Goal: Task Accomplishment & Management: Complete application form

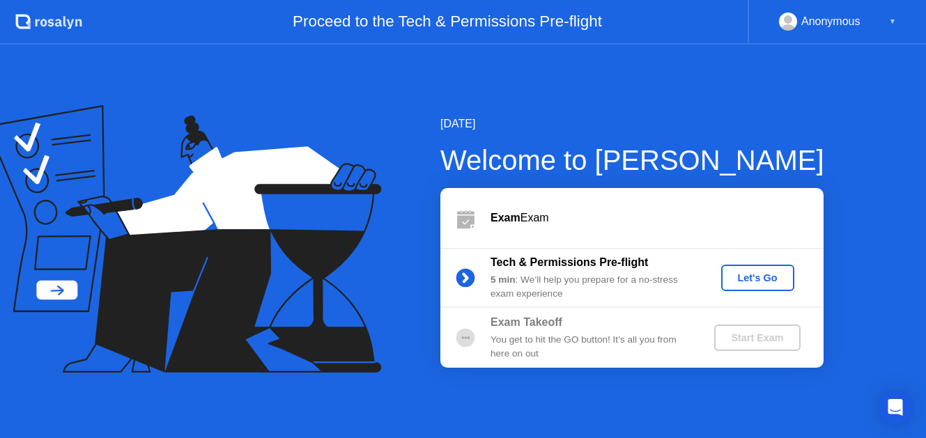
click at [764, 287] on button "Let's Go" at bounding box center [757, 278] width 73 height 26
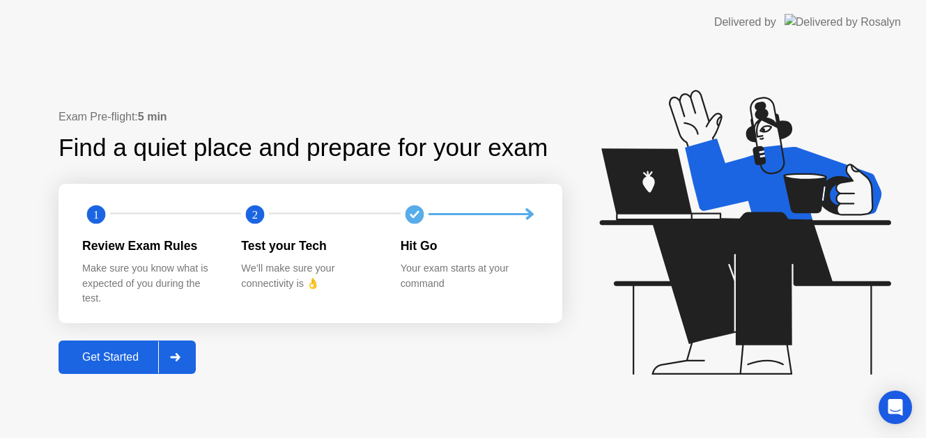
click at [110, 360] on div "Get Started" at bounding box center [110, 357] width 95 height 13
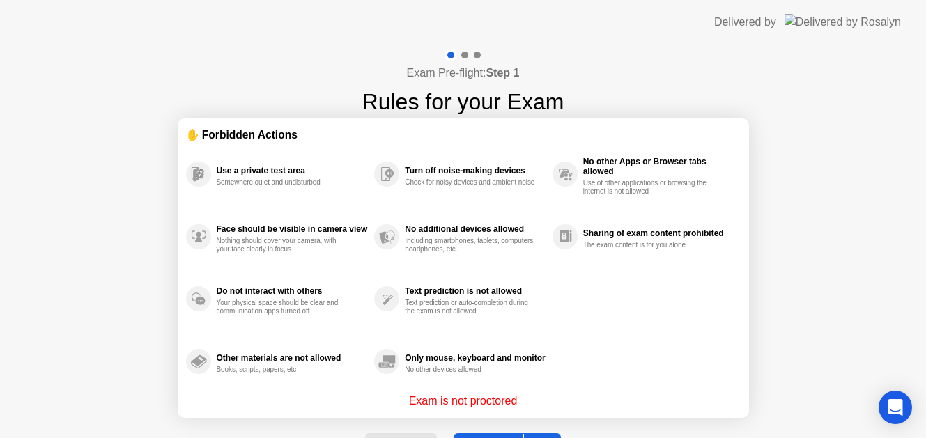
click at [797, 189] on div "Exam Pre-flight: Step 1 Rules for your Exam ✋ Forbidden Actions Use a private t…" at bounding box center [463, 266] width 926 height 442
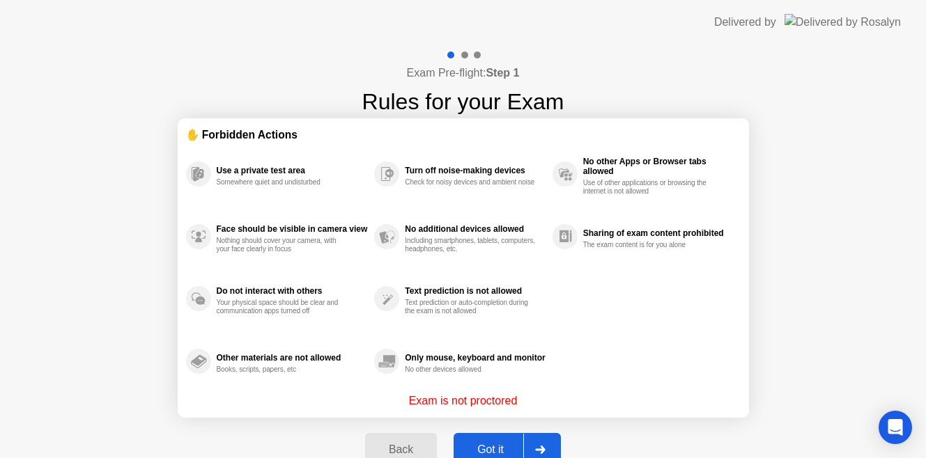
click at [489, 447] on div "Got it" at bounding box center [490, 450] width 65 height 13
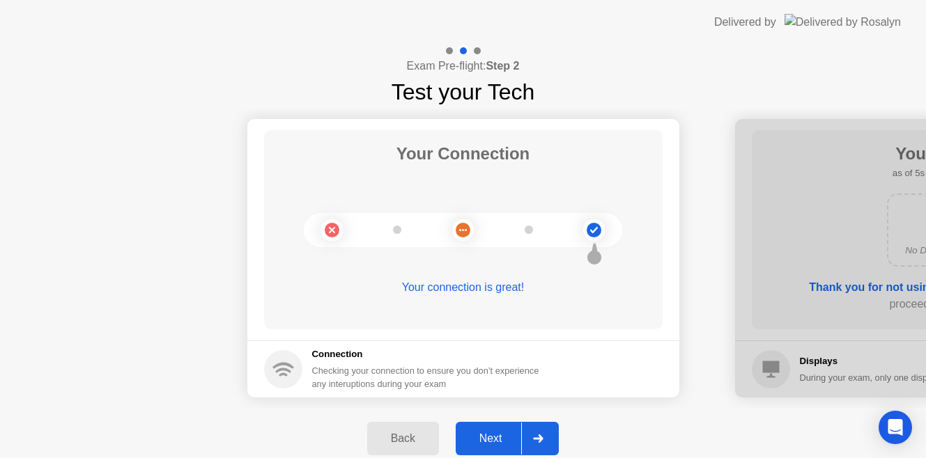
click at [488, 438] on div "Next" at bounding box center [491, 439] width 62 height 13
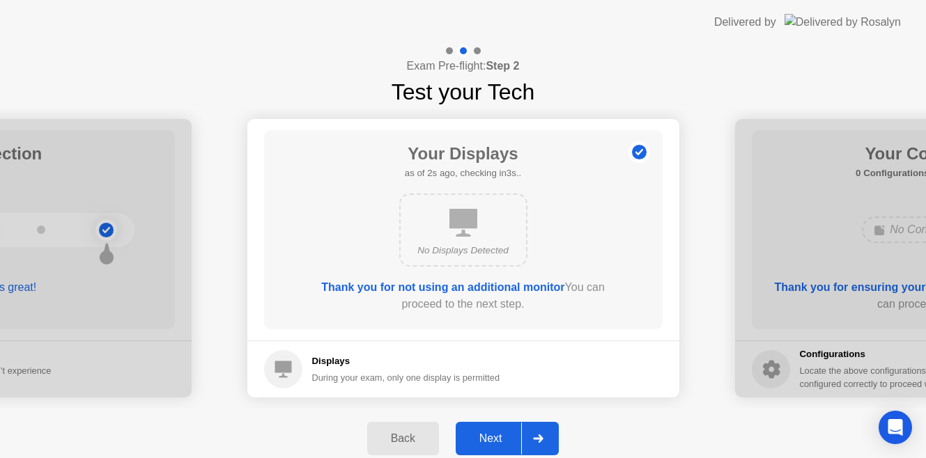
click at [493, 435] on div "Next" at bounding box center [491, 439] width 62 height 13
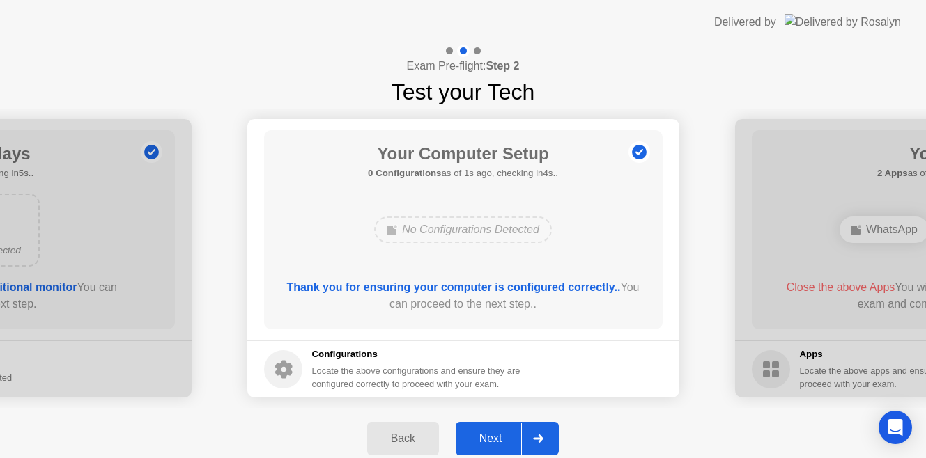
click at [502, 440] on div "Next" at bounding box center [491, 439] width 62 height 13
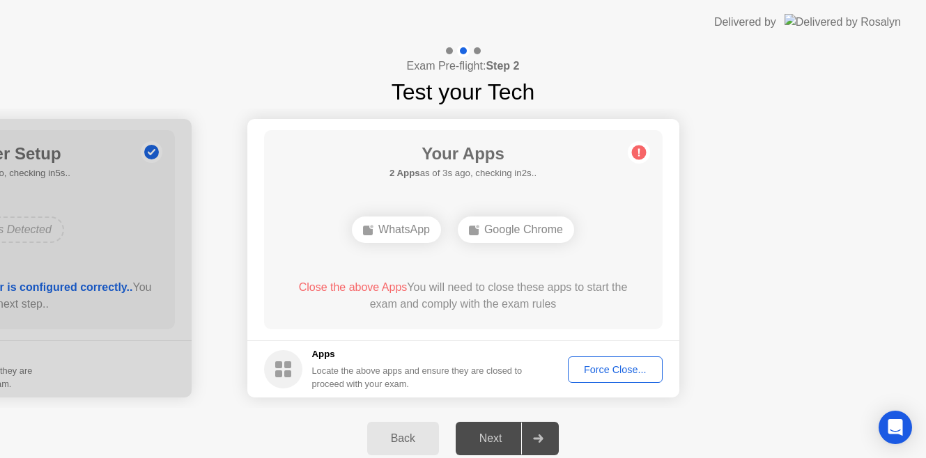
click at [628, 367] on div "Force Close..." at bounding box center [615, 369] width 85 height 11
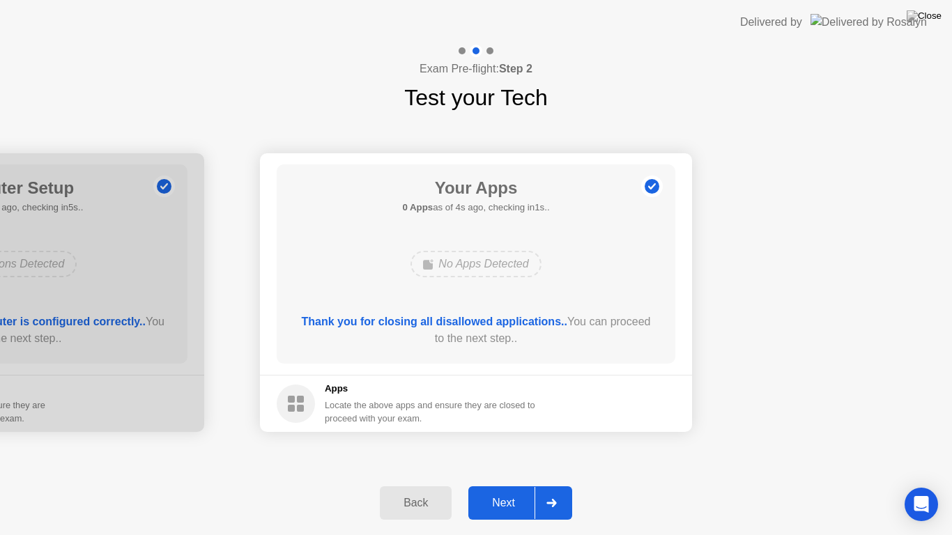
click at [507, 485] on div "Next" at bounding box center [503, 503] width 62 height 13
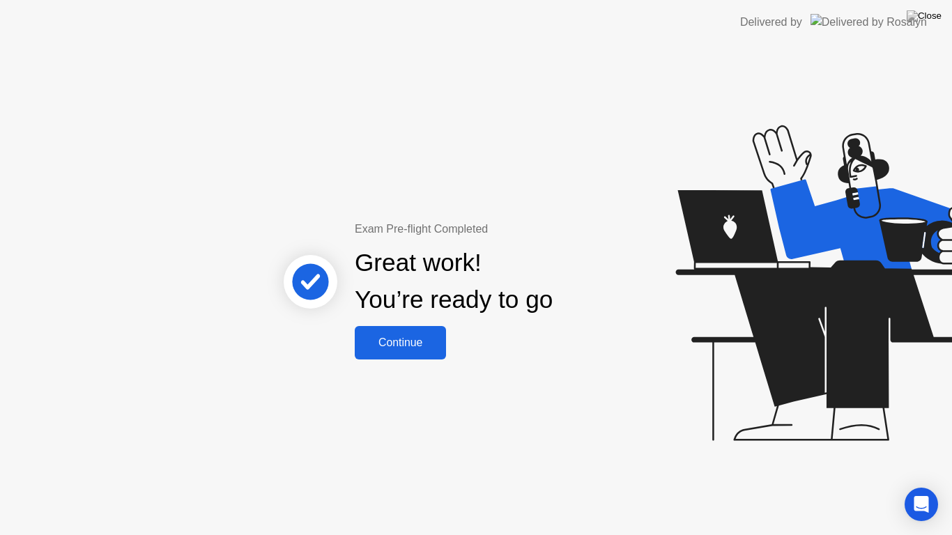
drag, startPoint x: 528, startPoint y: 17, endPoint x: 543, endPoint y: 40, distance: 26.7
click at [543, 40] on header "Delivered by" at bounding box center [476, 22] width 952 height 45
click at [402, 342] on div "Continue" at bounding box center [400, 343] width 83 height 13
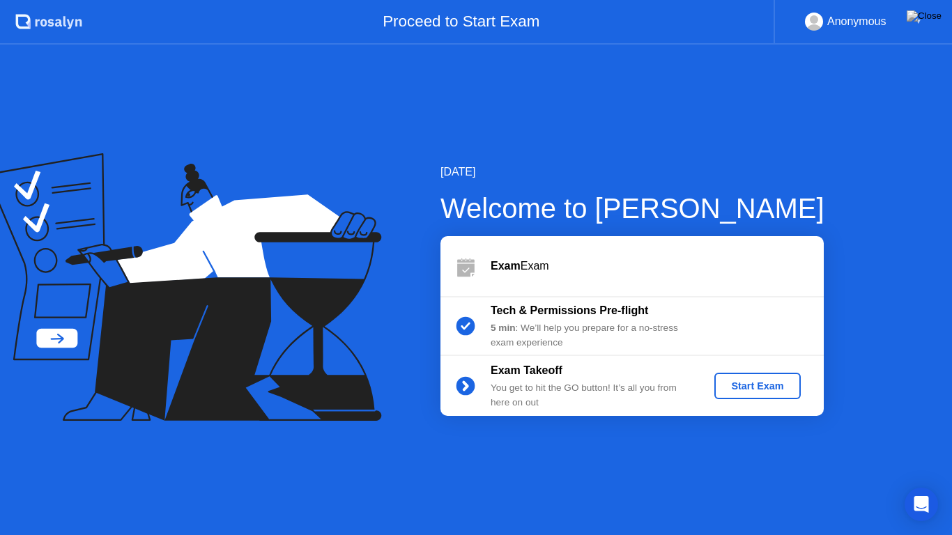
click at [727, 390] on div "Start Exam" at bounding box center [757, 385] width 75 height 11
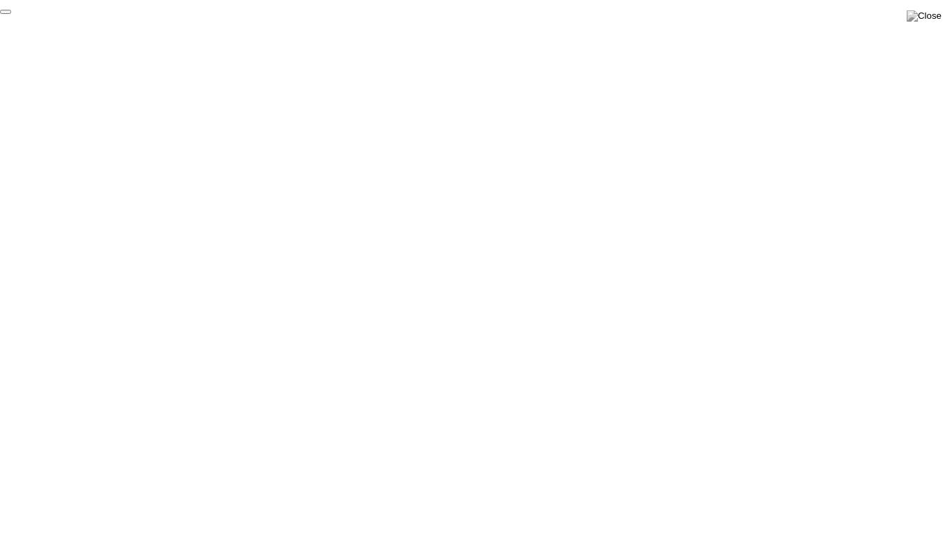
click div "End Proctoring Session"
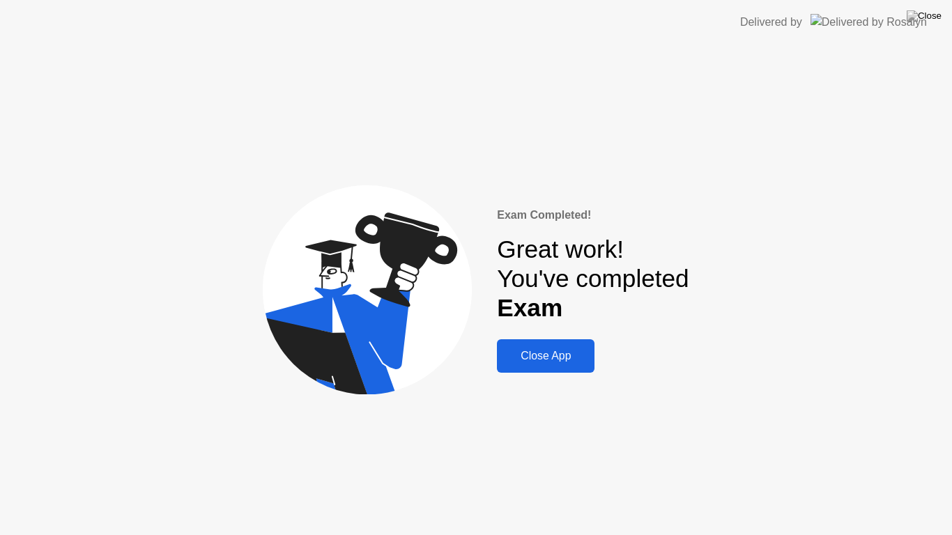
click at [550, 356] on div "Close App" at bounding box center [545, 356] width 89 height 13
